Goal: Task Accomplishment & Management: Use online tool/utility

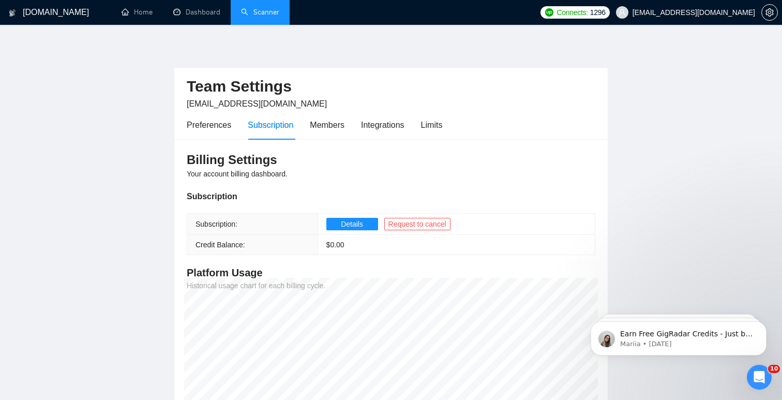
click at [273, 8] on link "Scanner" at bounding box center [260, 12] width 38 height 9
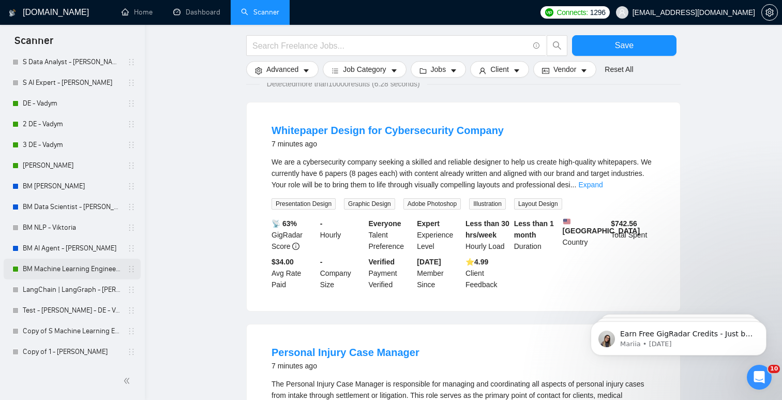
scroll to position [99, 0]
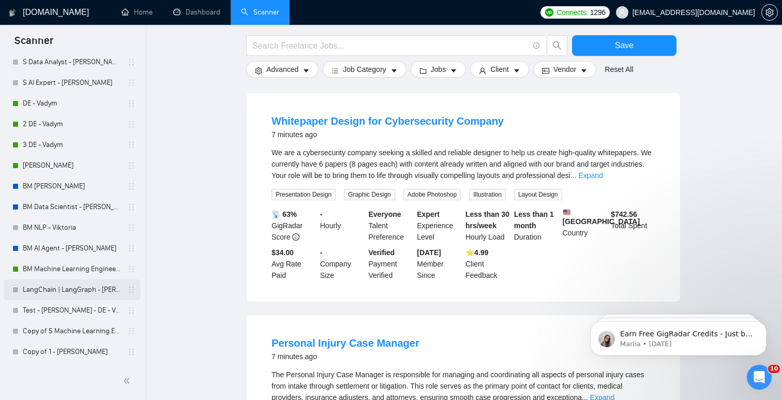
click at [78, 291] on link "LangChain | LangGraph - [PERSON_NAME]" at bounding box center [72, 289] width 98 height 21
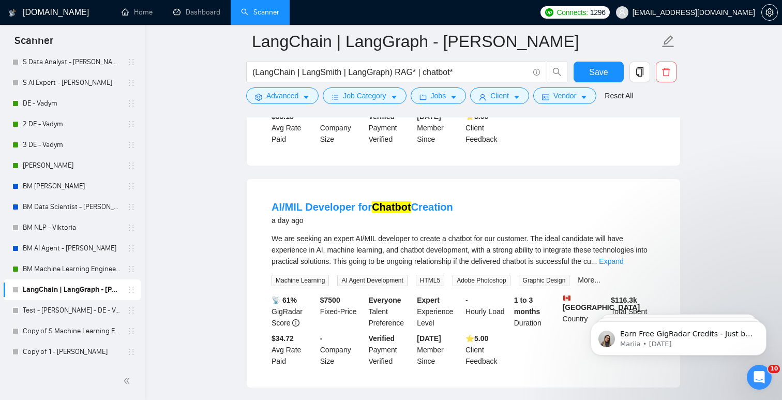
scroll to position [284, 0]
